Goal: Information Seeking & Learning: Learn about a topic

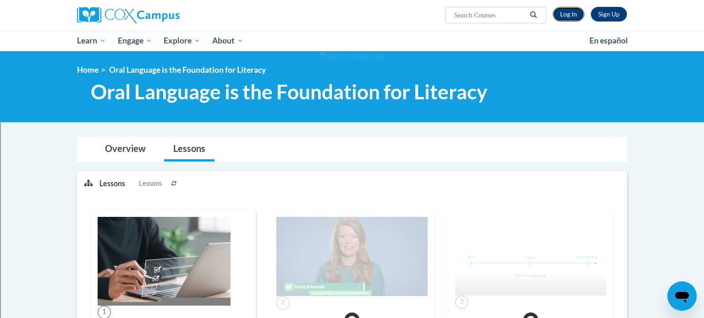
click at [565, 17] on link "Log In" at bounding box center [569, 14] width 32 height 15
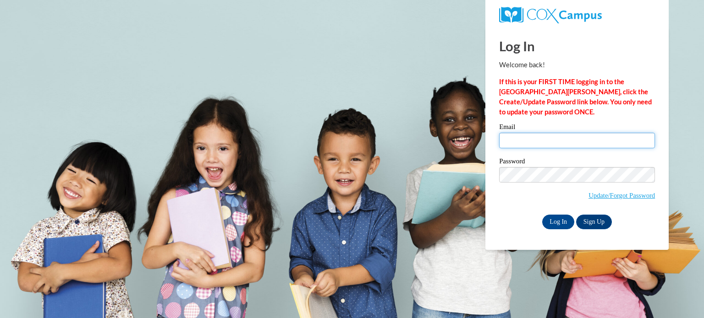
click at [521, 142] on input "Email" at bounding box center [577, 141] width 156 height 16
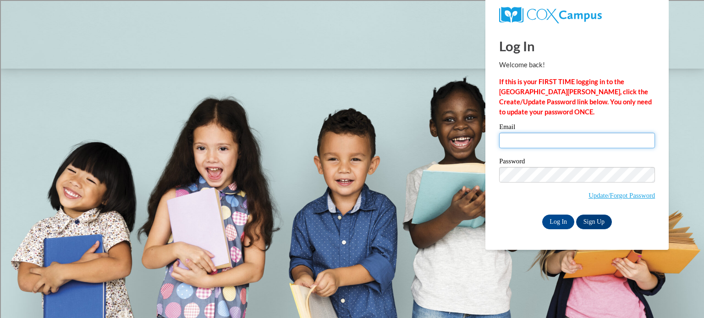
type input "nicholle.ryan@gmail.com"
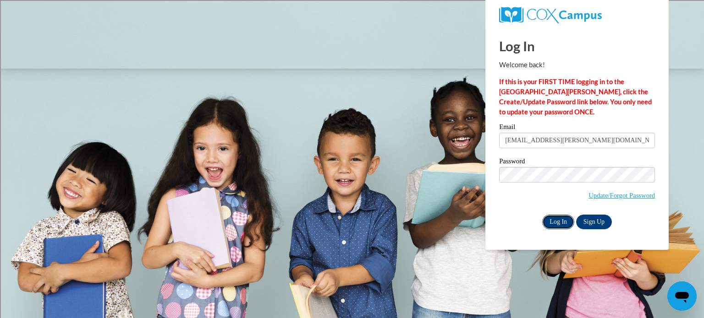
click at [565, 217] on input "Log In" at bounding box center [558, 222] width 32 height 15
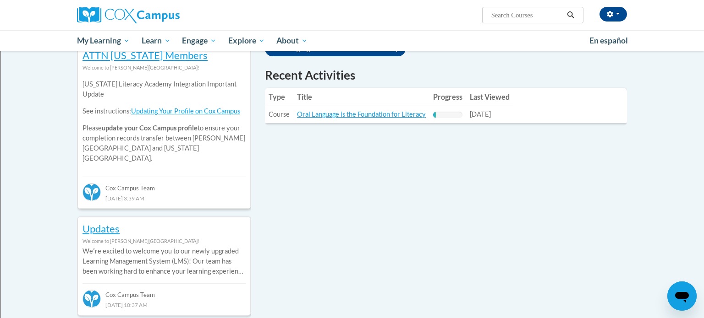
scroll to position [318, 0]
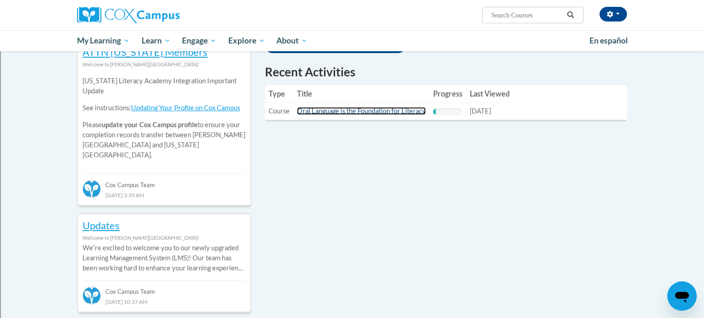
click at [404, 111] on link "Oral Language is the Foundation for Literacy" at bounding box center [361, 111] width 129 height 8
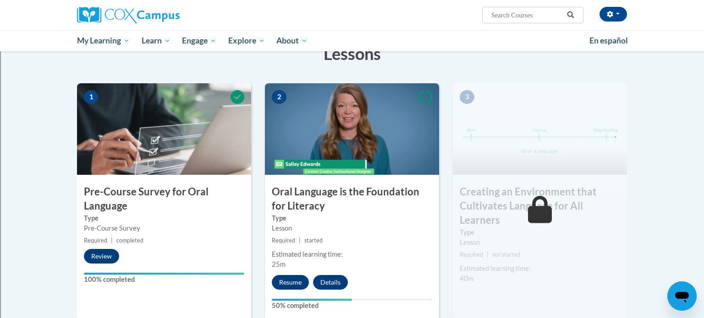
scroll to position [175, 0]
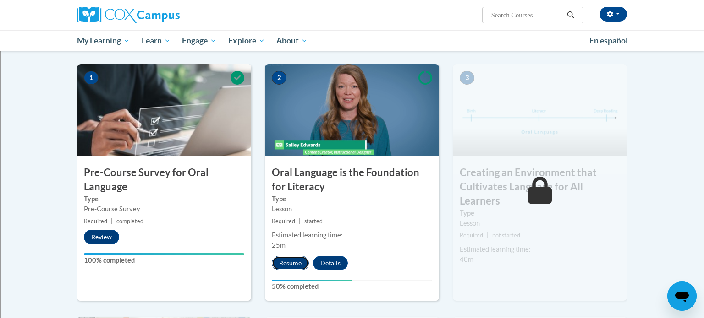
click at [288, 264] on button "Resume" at bounding box center [290, 263] width 37 height 15
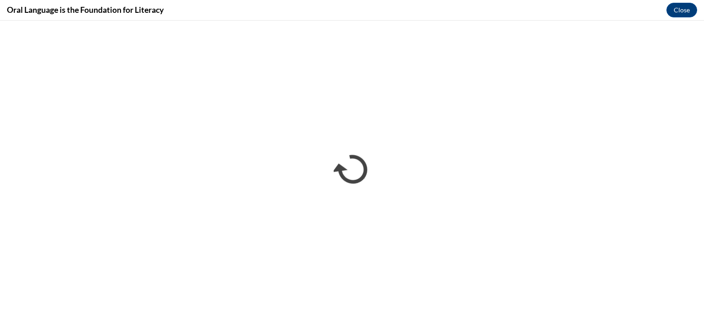
scroll to position [0, 0]
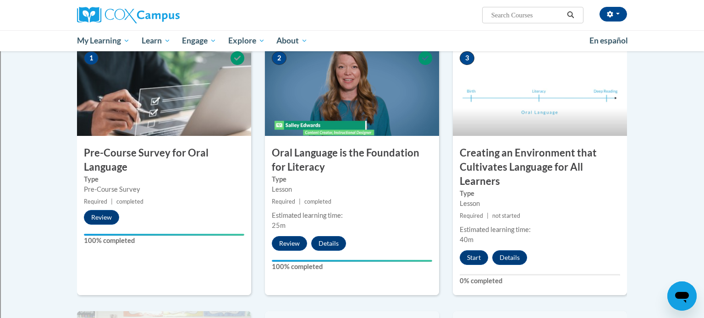
scroll to position [193, 0]
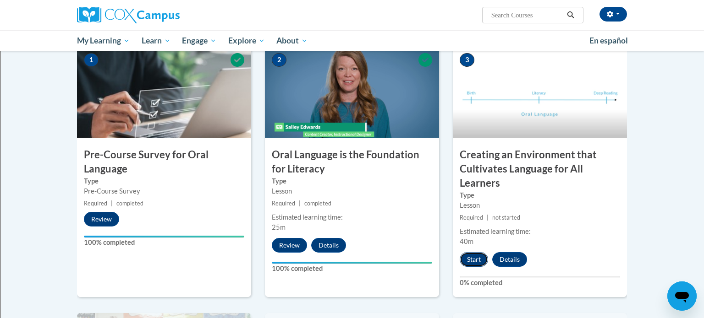
click at [481, 259] on button "Start" at bounding box center [474, 259] width 28 height 15
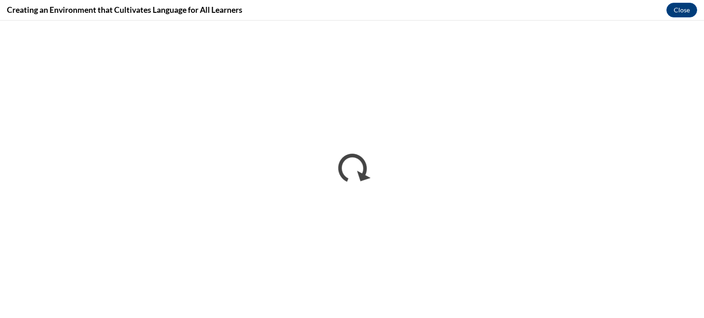
scroll to position [0, 0]
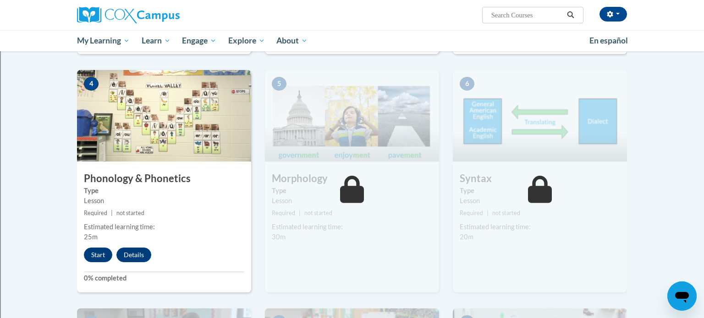
scroll to position [440, 0]
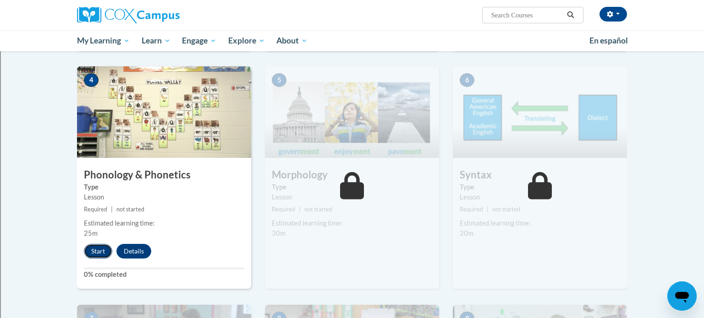
click at [99, 249] on button "Start" at bounding box center [98, 251] width 28 height 15
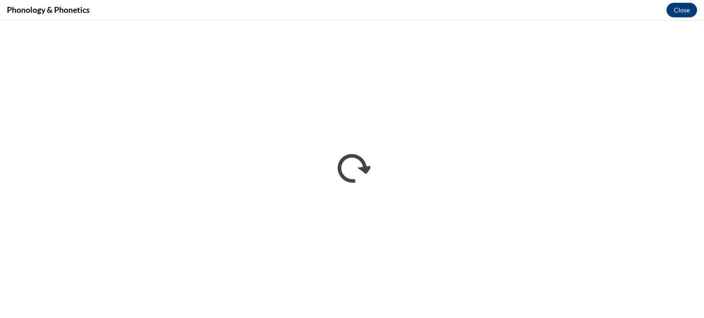
scroll to position [0, 0]
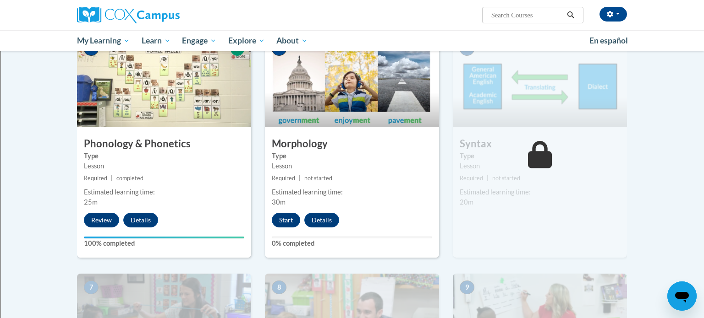
scroll to position [468, 0]
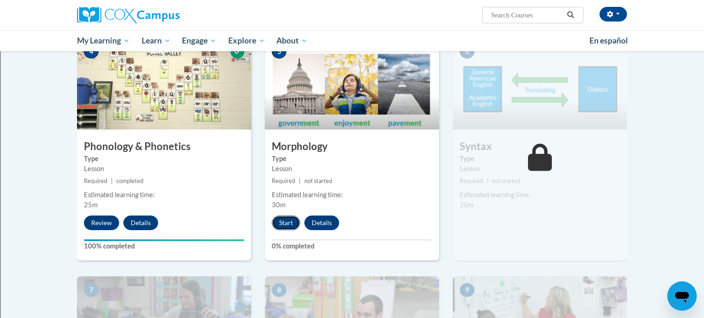
click at [282, 225] on button "Start" at bounding box center [286, 223] width 28 height 15
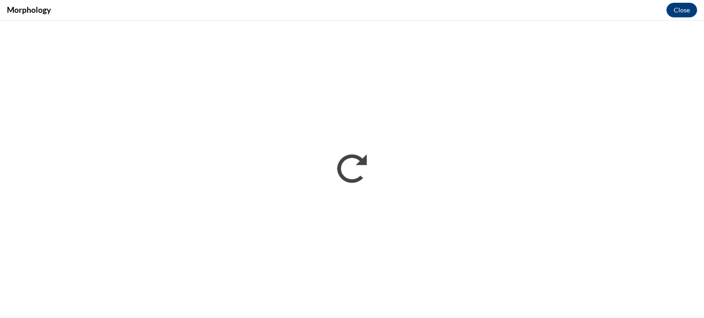
scroll to position [0, 0]
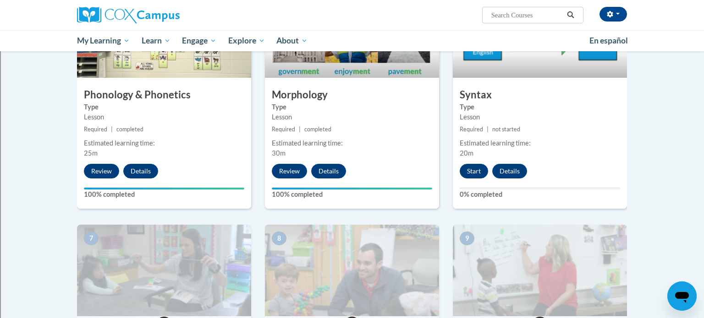
scroll to position [519, 0]
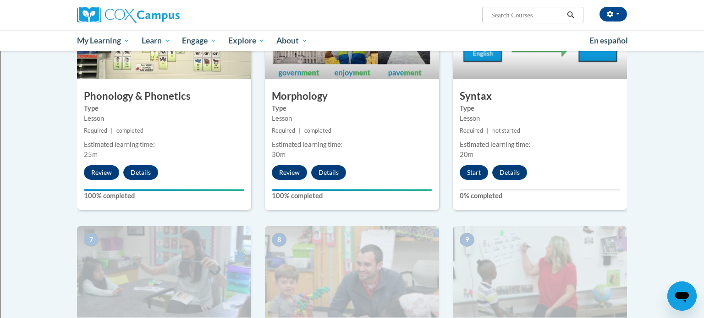
click at [454, 132] on small "Required | not started" at bounding box center [540, 131] width 174 height 10
